Goal: Task Accomplishment & Management: Manage account settings

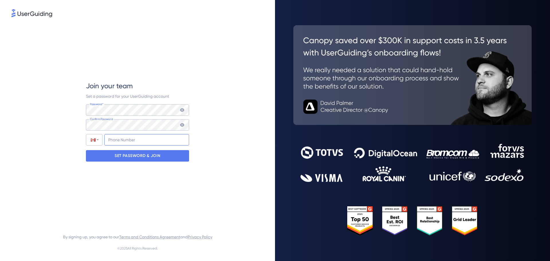
click at [148, 141] on input "+1" at bounding box center [146, 139] width 85 height 11
click at [173, 156] on div "SET PASSWORD & JOIN" at bounding box center [137, 155] width 103 height 11
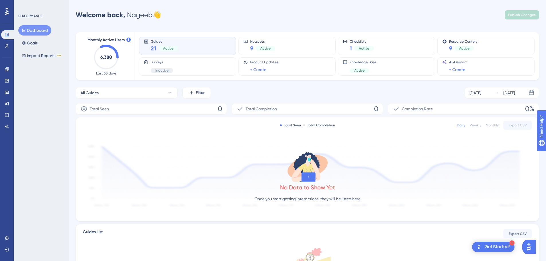
click at [3, 13] on div at bounding box center [6, 11] width 9 height 9
click at [9, 42] on link at bounding box center [6, 46] width 11 height 9
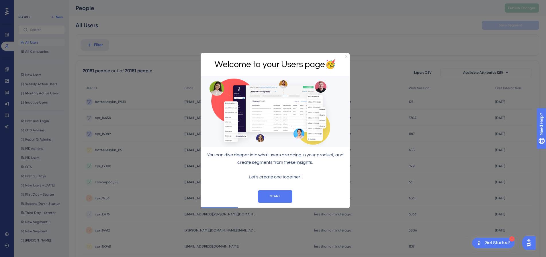
click at [346, 56] on icon "Close Preview" at bounding box center [346, 56] width 2 height 2
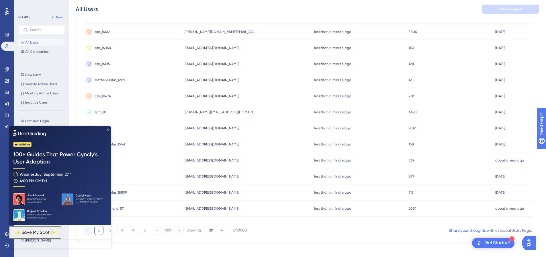
click at [107, 129] on icon "Close Preview" at bounding box center [108, 129] width 2 height 2
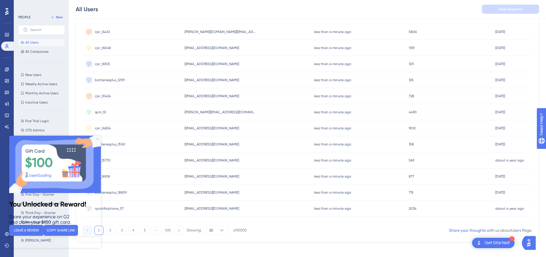
click at [97, 140] on icon "Close Preview" at bounding box center [97, 139] width 2 height 2
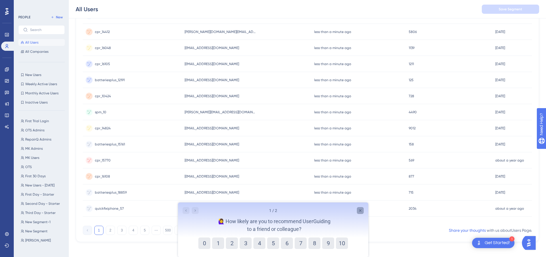
click at [360, 207] on div "Close survey" at bounding box center [360, 210] width 7 height 7
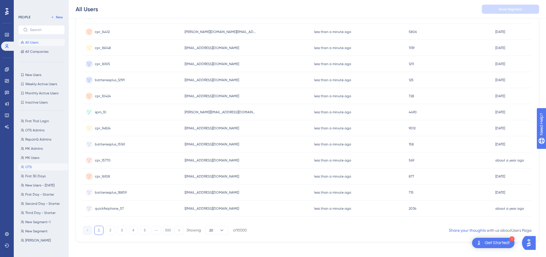
click at [29, 165] on span "OTS" at bounding box center [28, 167] width 7 height 5
